Goal: Information Seeking & Learning: Learn about a topic

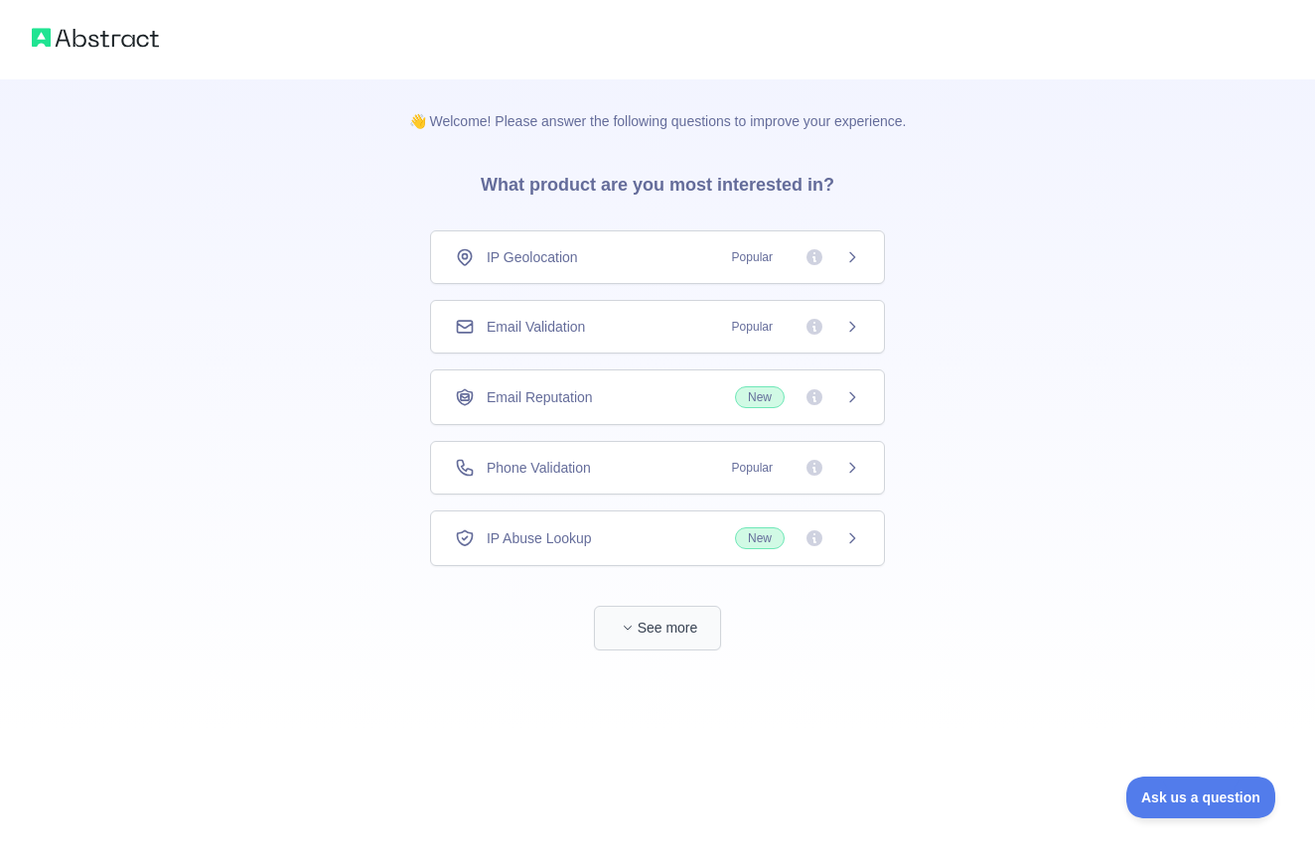
click at [664, 619] on button "See more" at bounding box center [657, 628] width 127 height 45
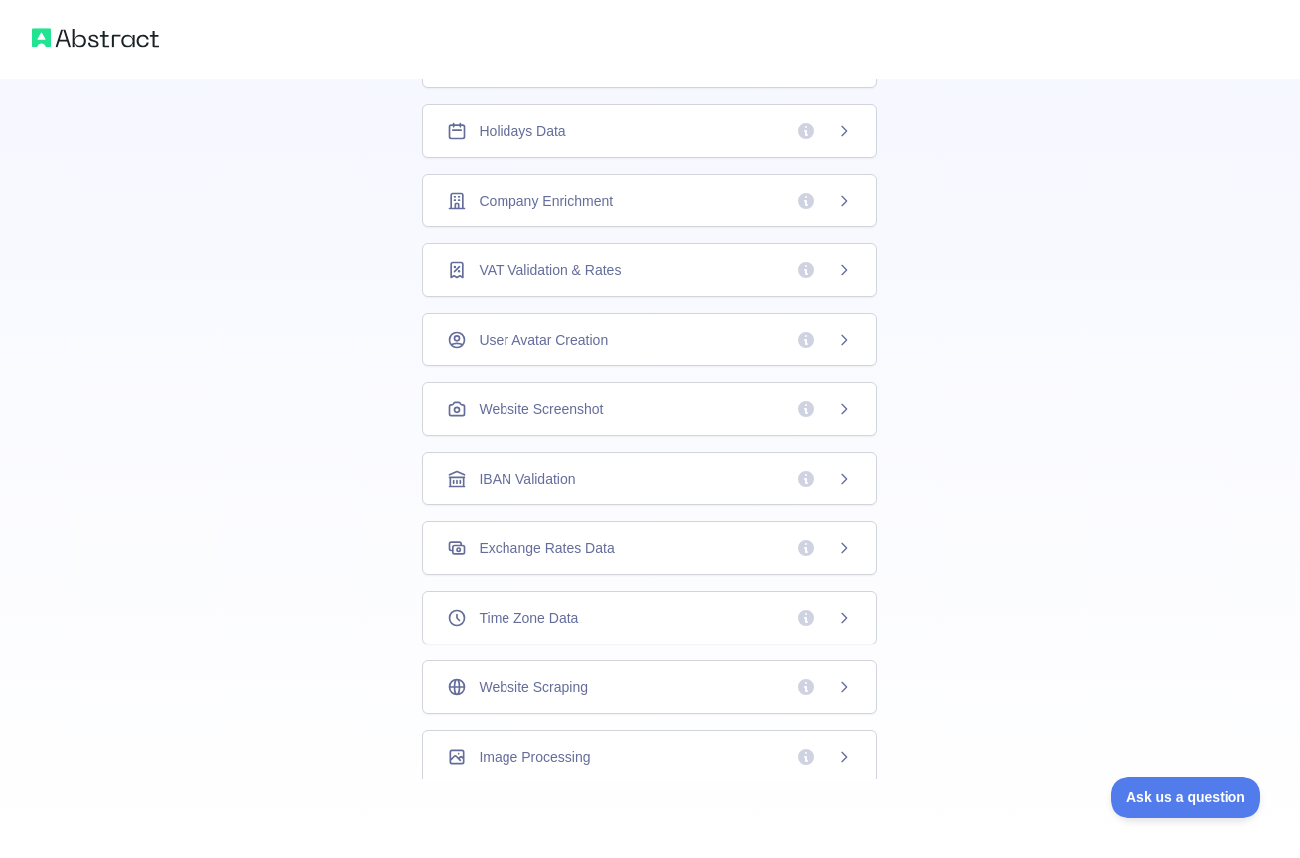
scroll to position [13, 0]
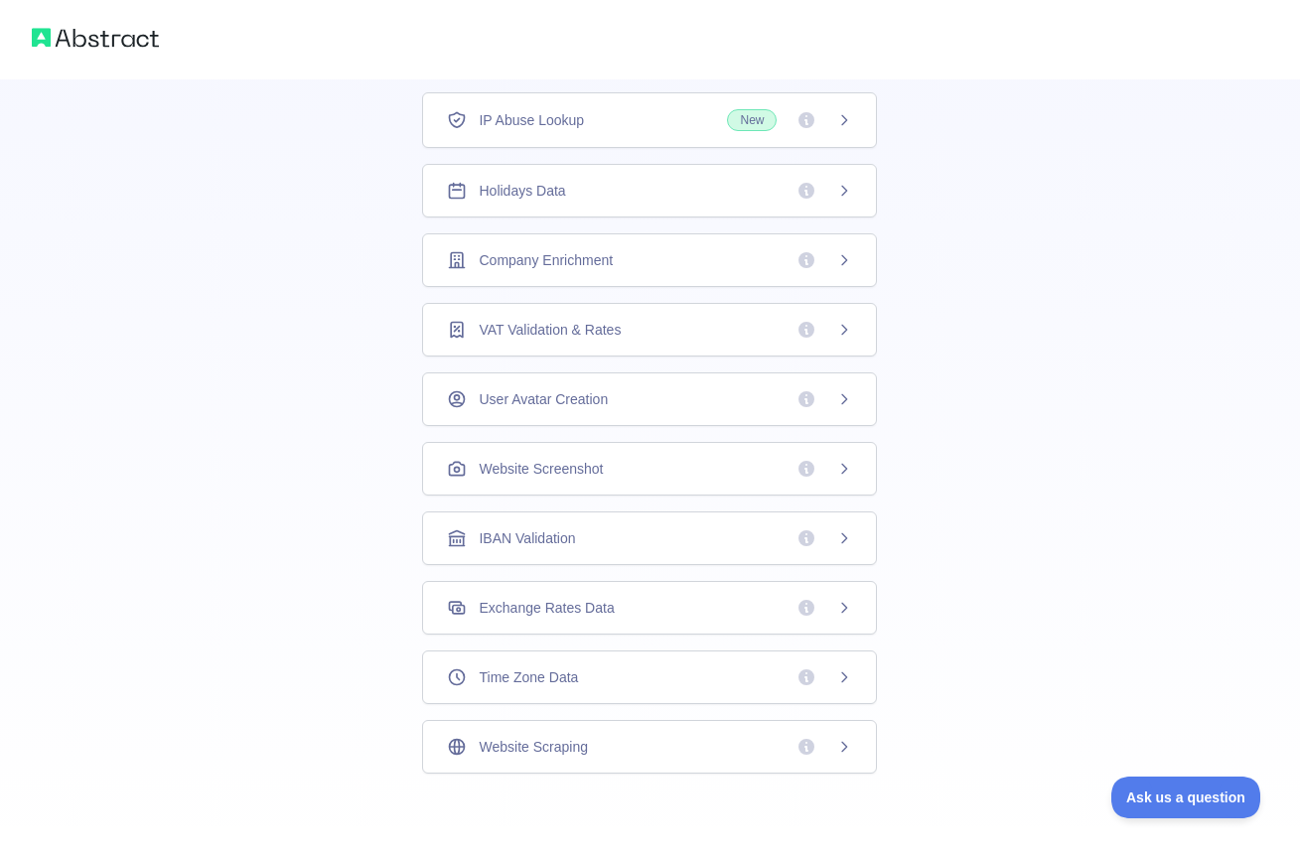
click at [707, 267] on div "Company Enrichment" at bounding box center [649, 260] width 405 height 20
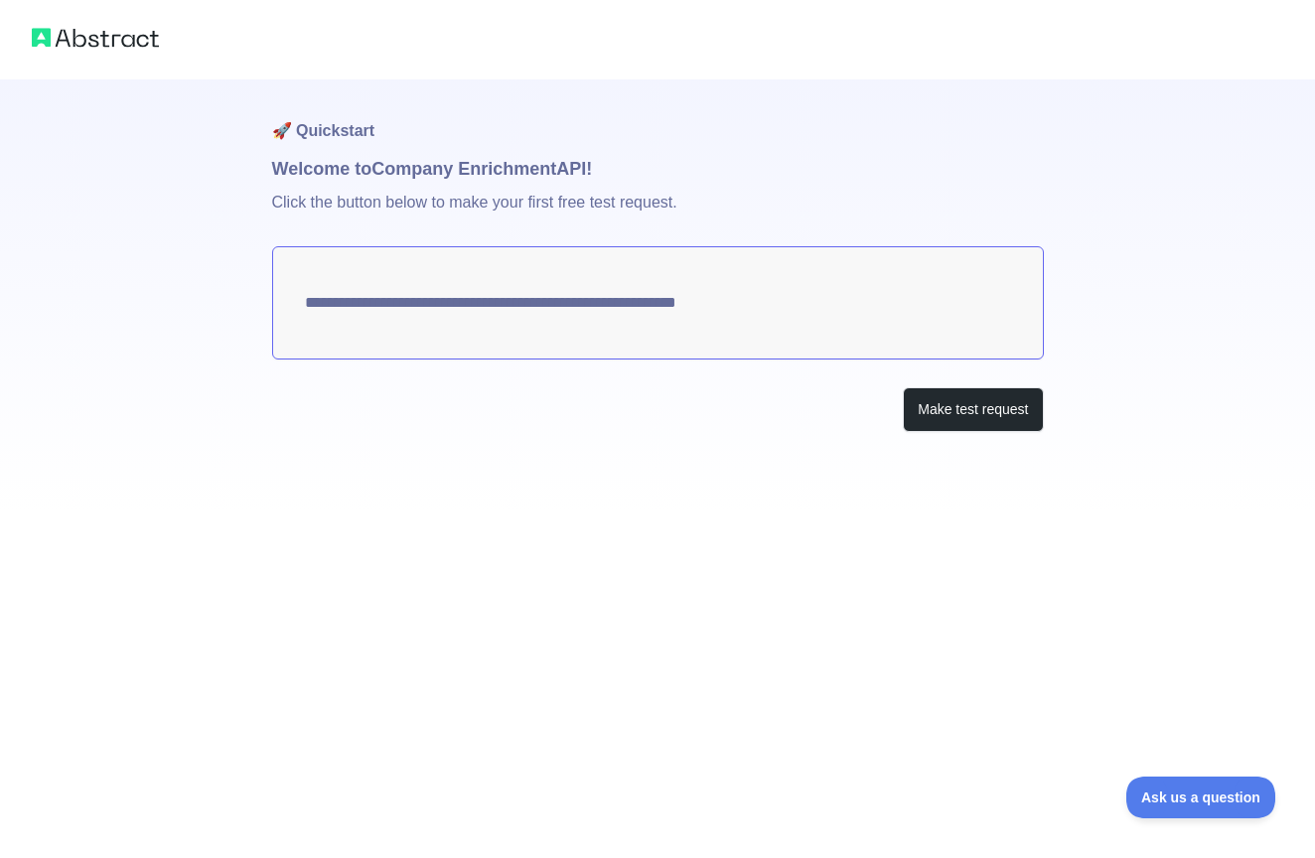
click at [759, 292] on textarea "**********" at bounding box center [658, 302] width 772 height 113
click at [942, 407] on button "Make test request" at bounding box center [973, 409] width 140 height 45
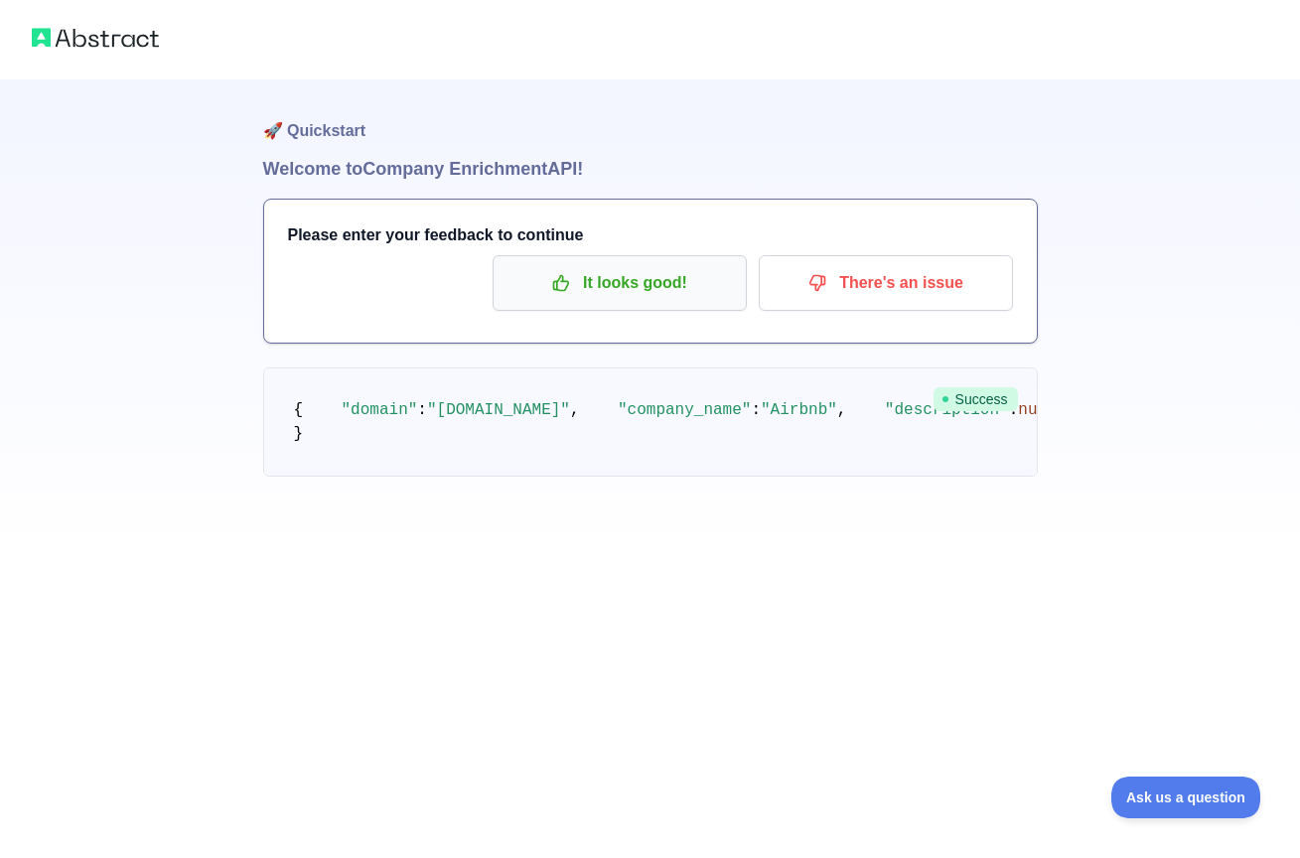
click at [652, 292] on p "It looks good!" at bounding box center [620, 283] width 225 height 34
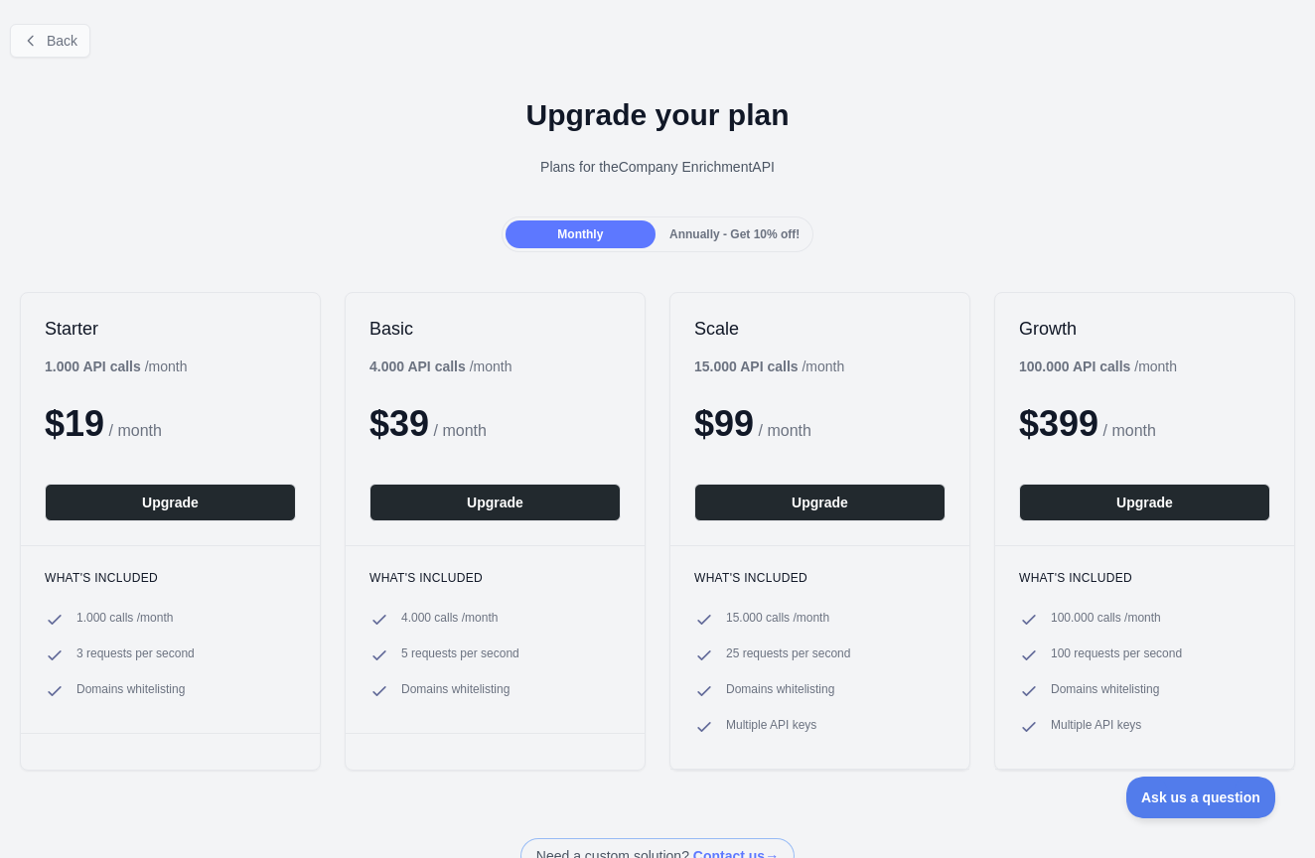
click at [77, 54] on button "Back" at bounding box center [50, 41] width 80 height 34
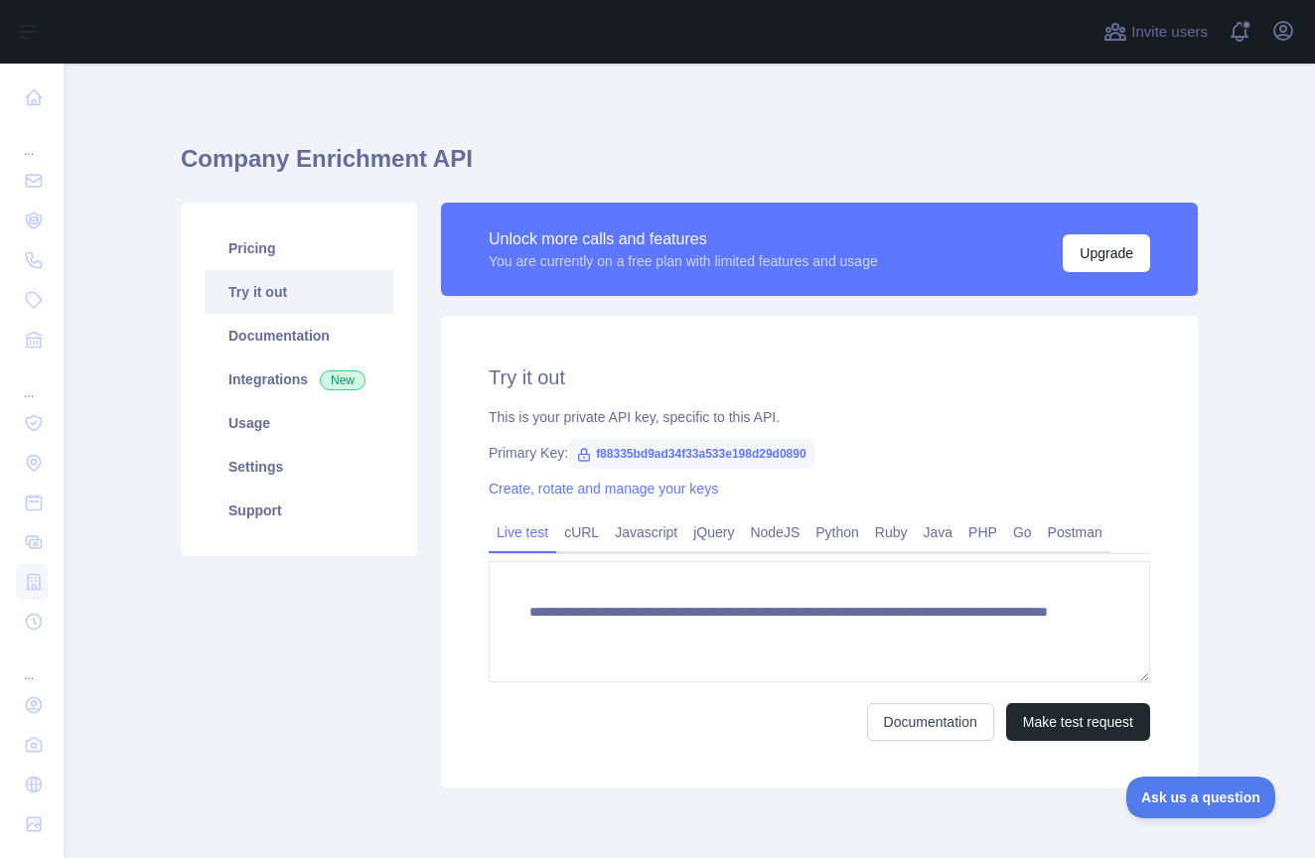
scroll to position [12, 0]
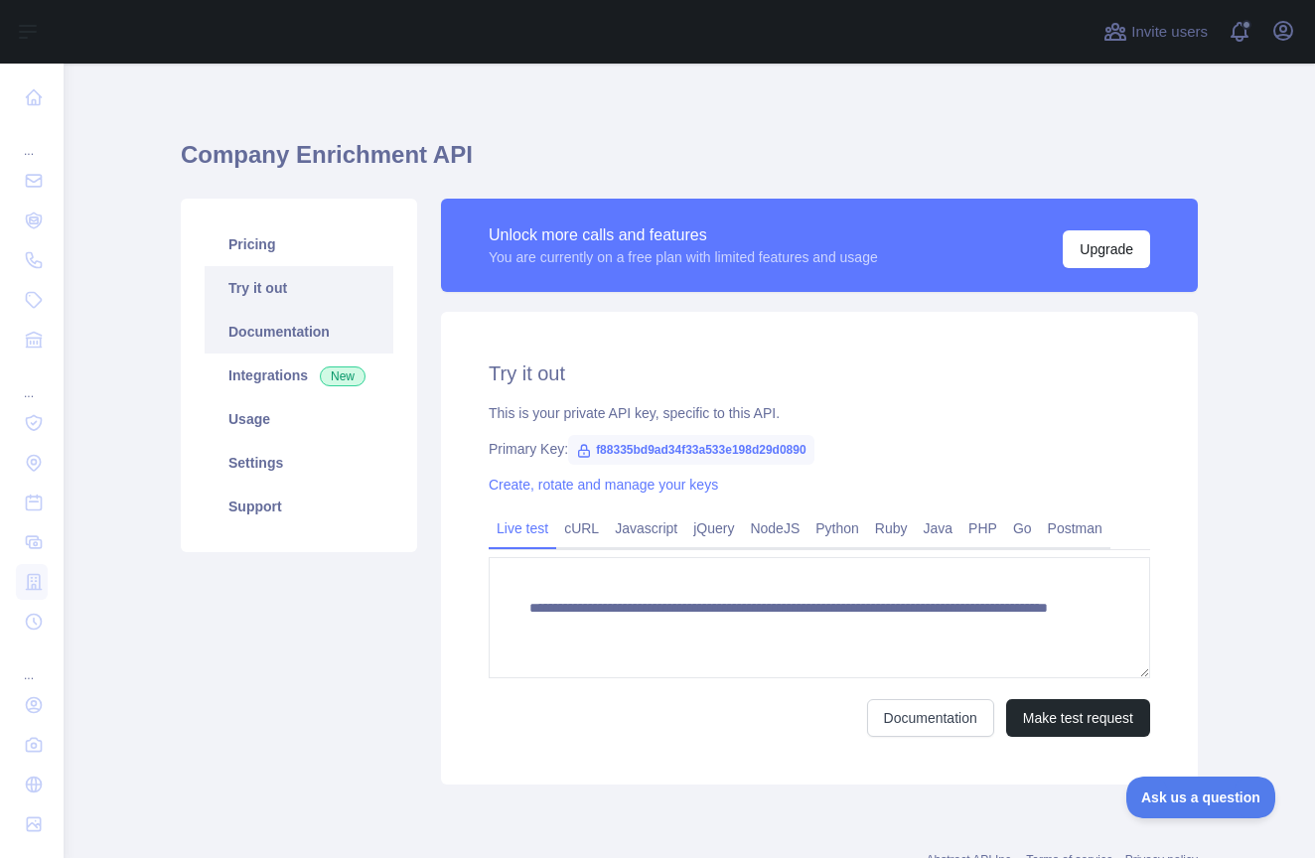
click at [250, 332] on link "Documentation" at bounding box center [299, 332] width 189 height 44
click at [283, 358] on link "Integrations New" at bounding box center [299, 376] width 189 height 44
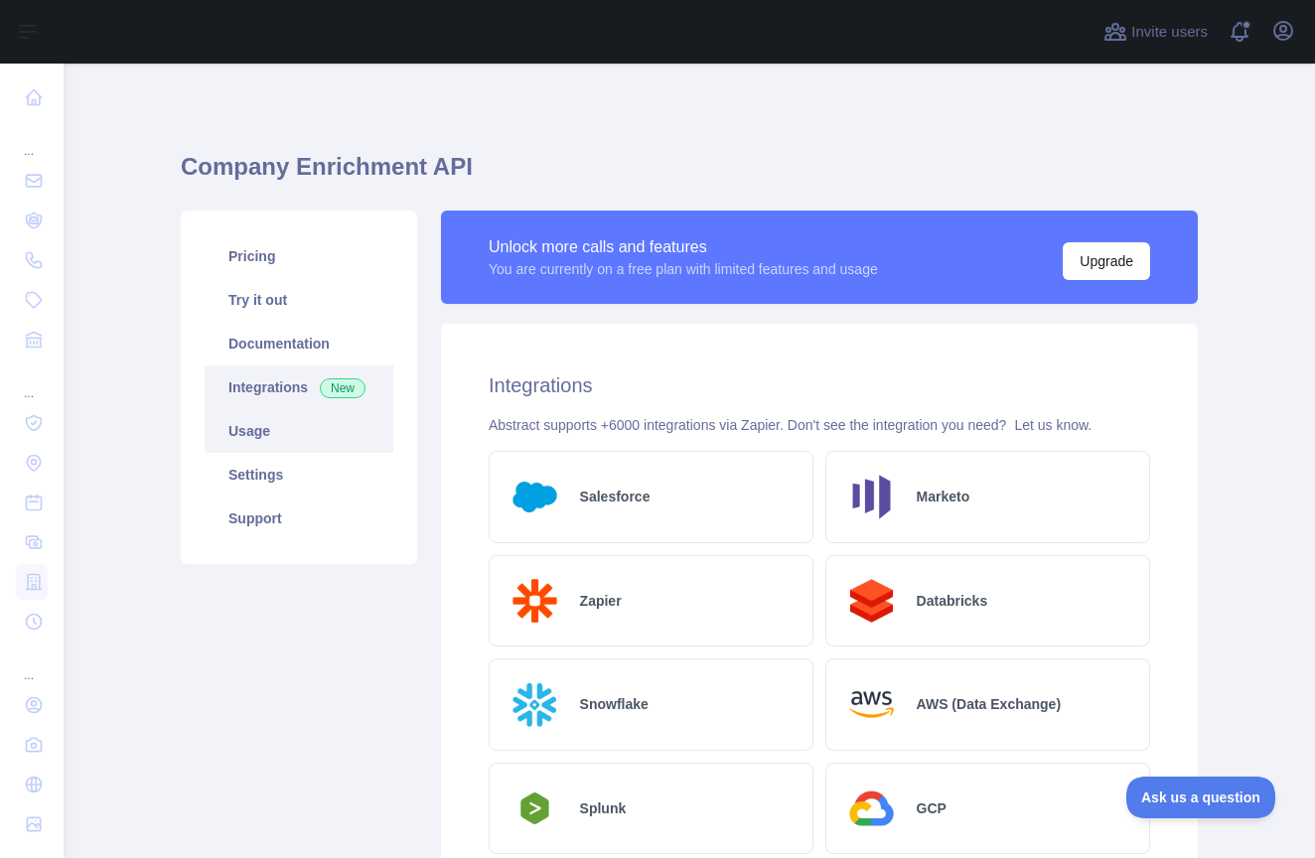
click at [270, 437] on link "Usage" at bounding box center [299, 431] width 189 height 44
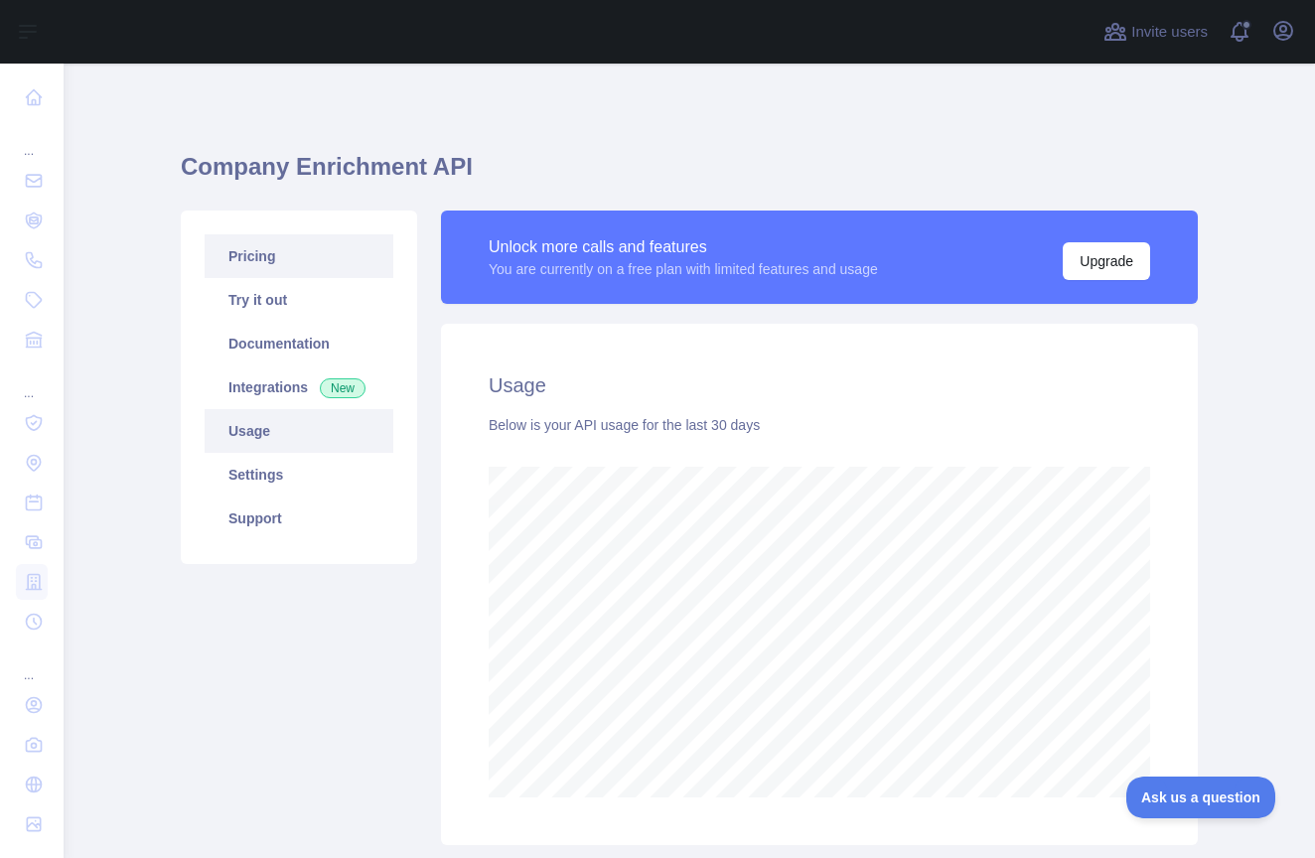
click at [273, 253] on link "Pricing" at bounding box center [299, 256] width 189 height 44
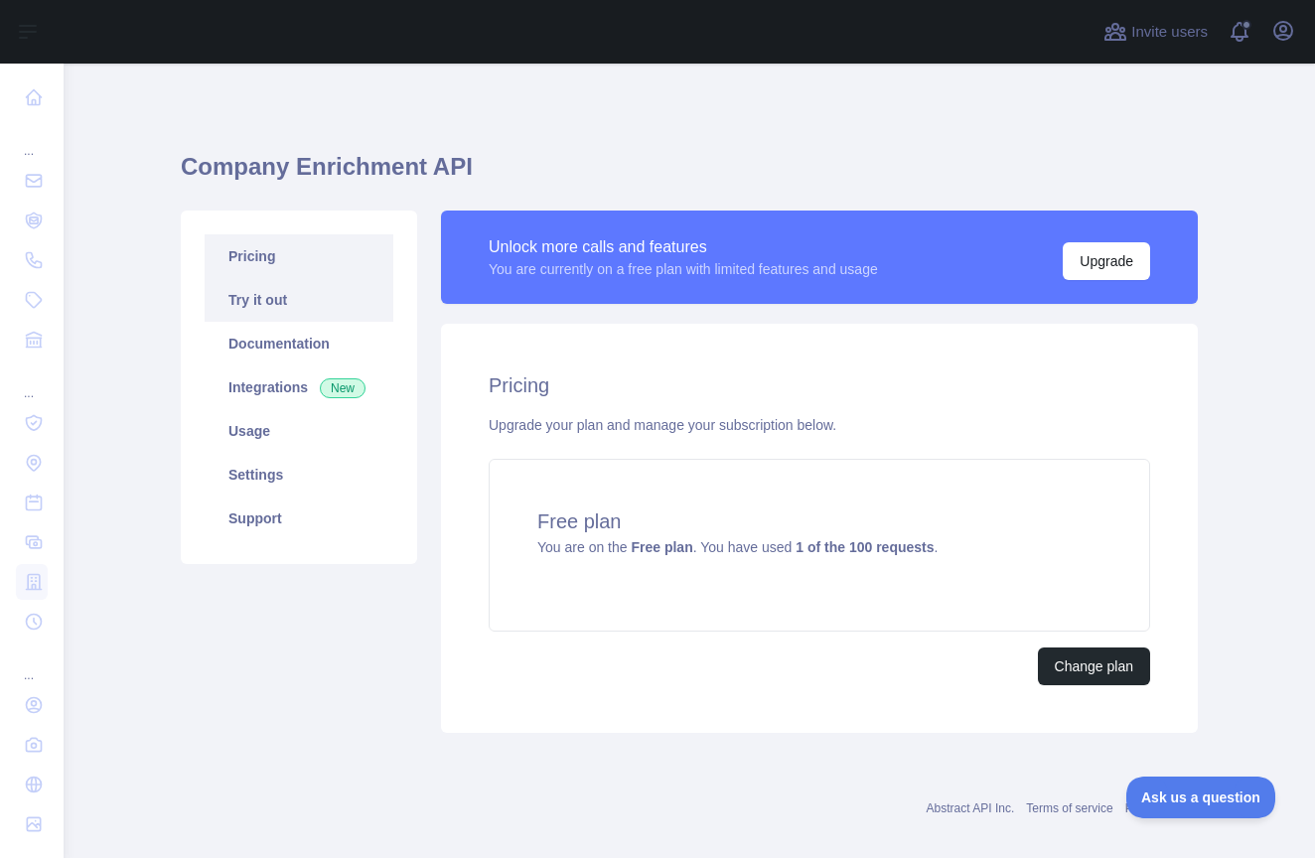
click at [264, 304] on link "Try it out" at bounding box center [299, 300] width 189 height 44
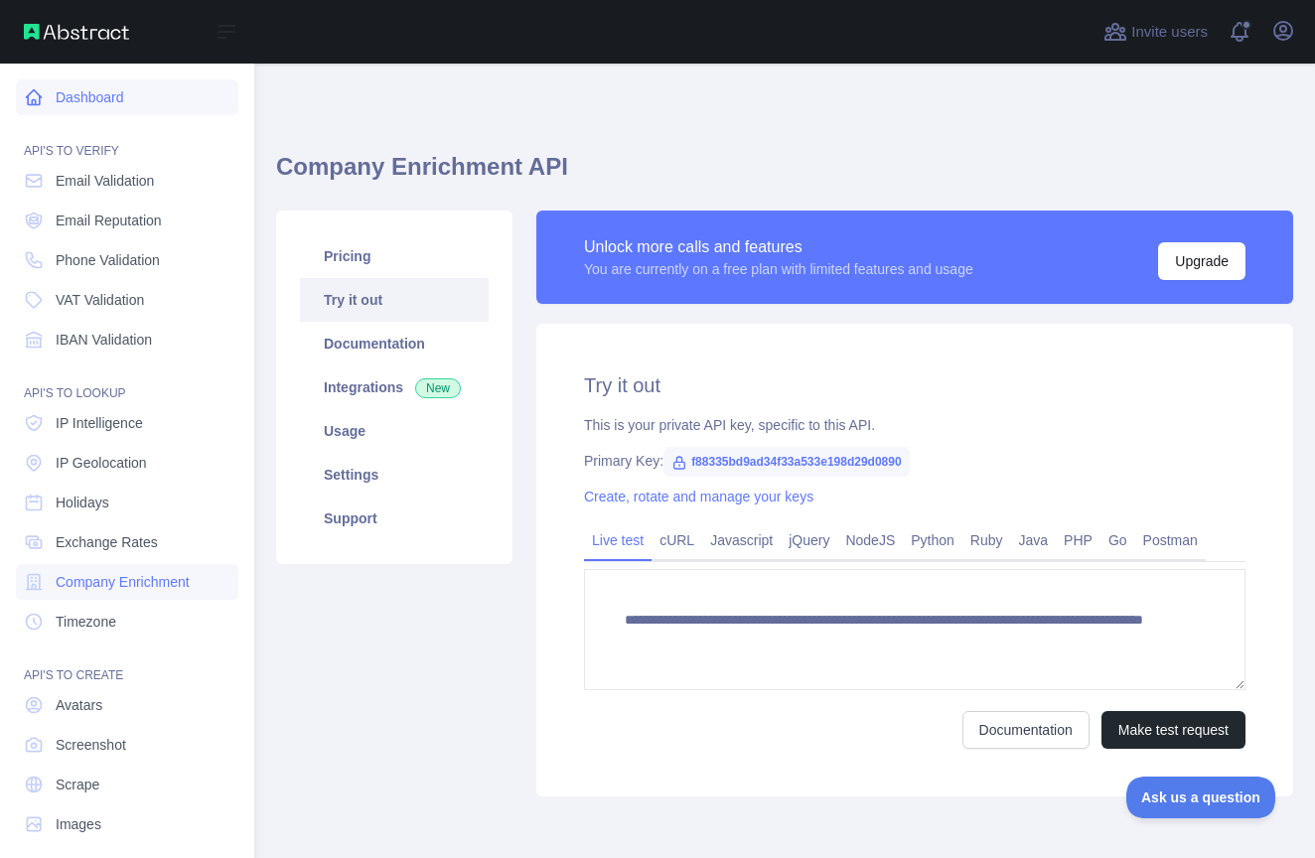
click at [149, 99] on link "Dashboard" at bounding box center [127, 97] width 223 height 36
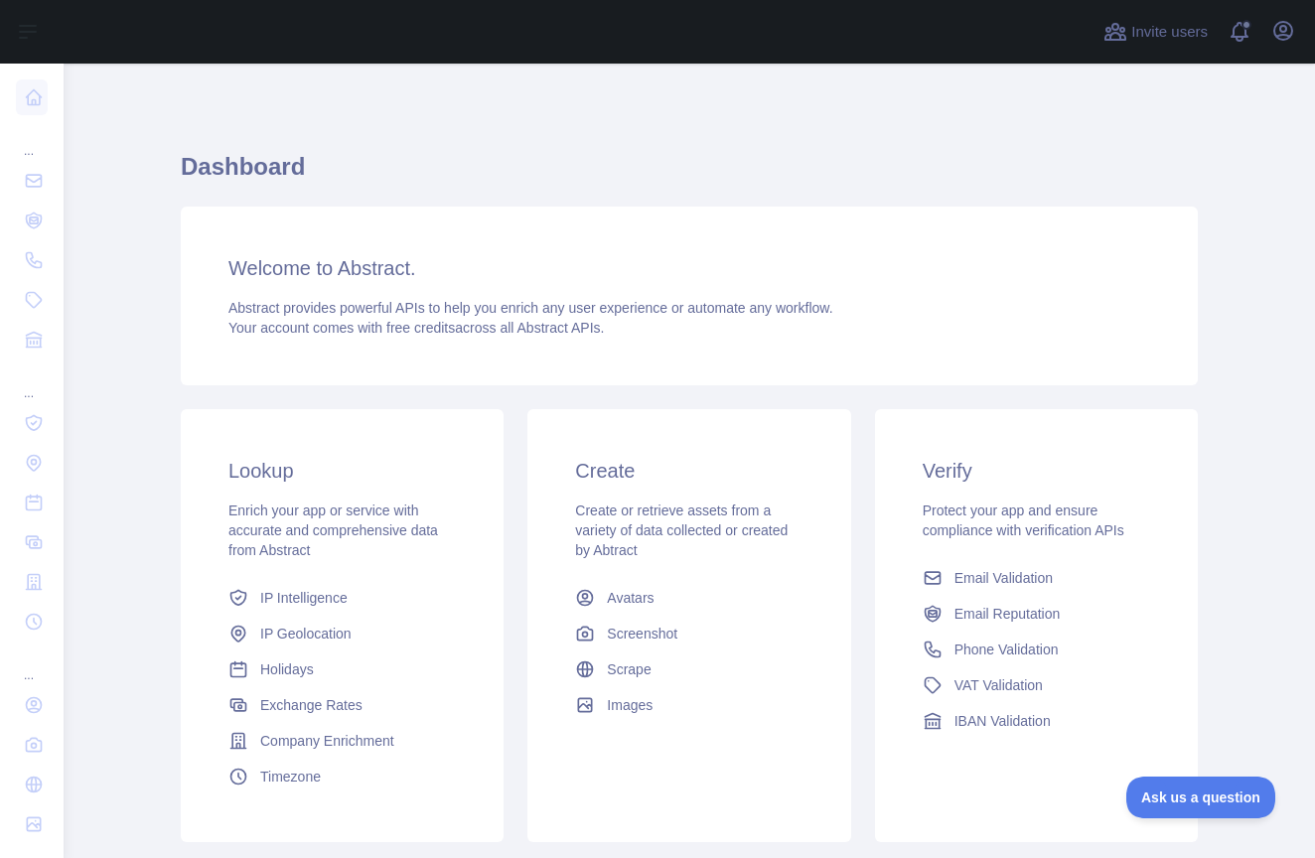
click at [755, 219] on div "Welcome to Abstract. Abstract provides powerful APIs to help you enrich any use…" at bounding box center [689, 296] width 1017 height 179
